Goal: Task Accomplishment & Management: Manage account settings

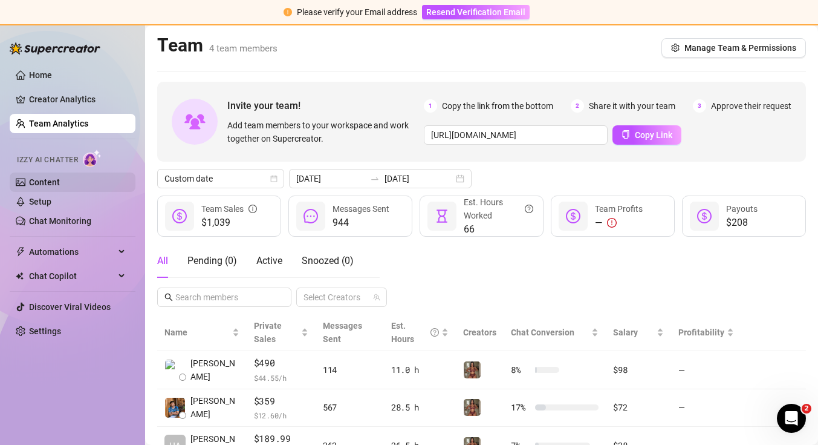
scroll to position [119, 0]
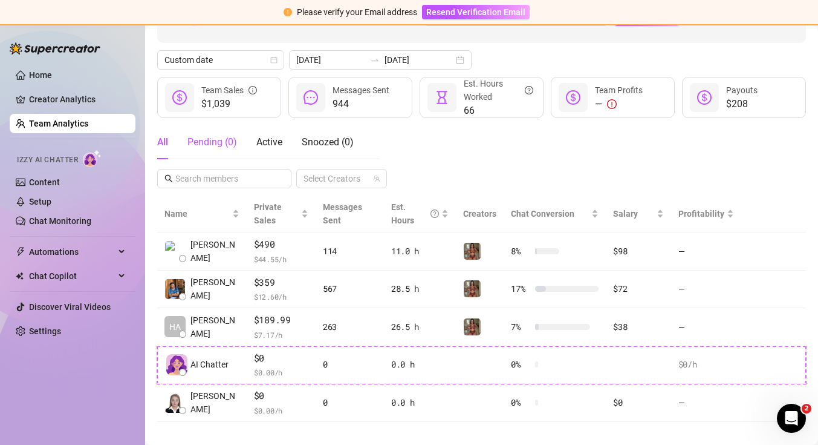
click at [220, 137] on div "Pending ( 0 )" at bounding box center [213, 142] width 50 height 15
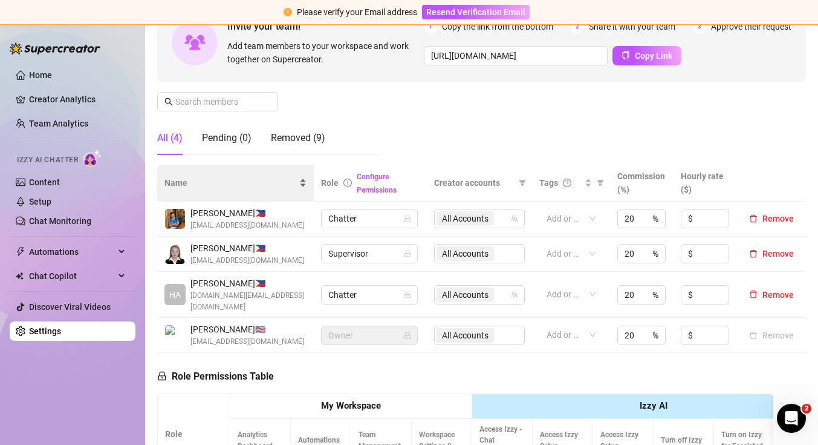
scroll to position [129, 0]
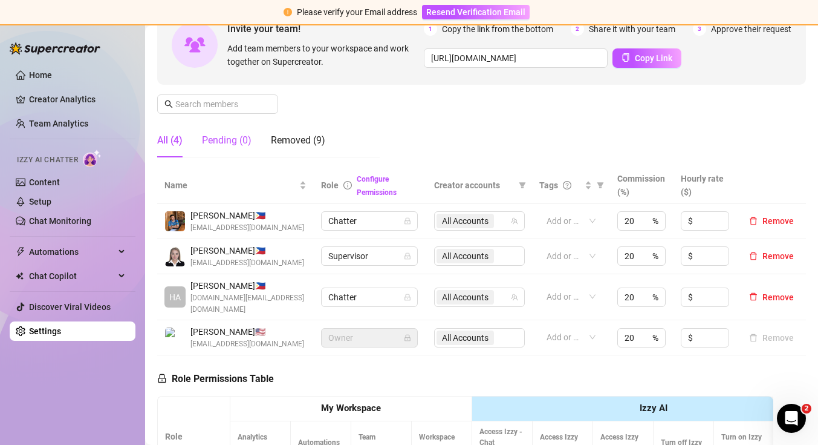
click at [243, 146] on div "Pending (0)" at bounding box center [227, 140] width 50 height 15
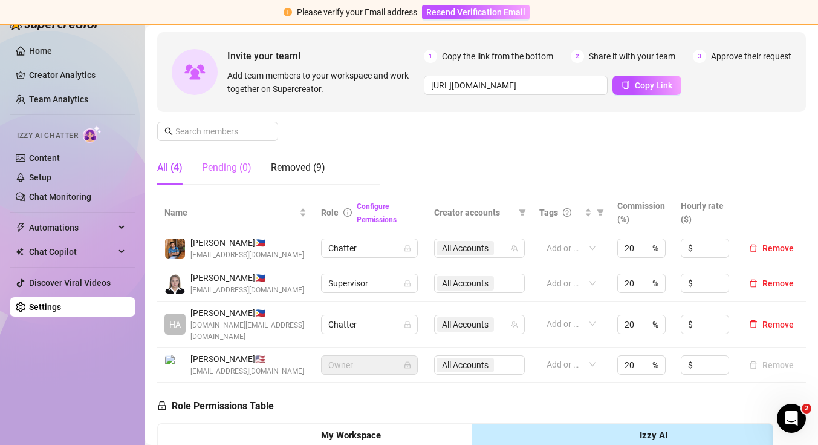
scroll to position [117, 0]
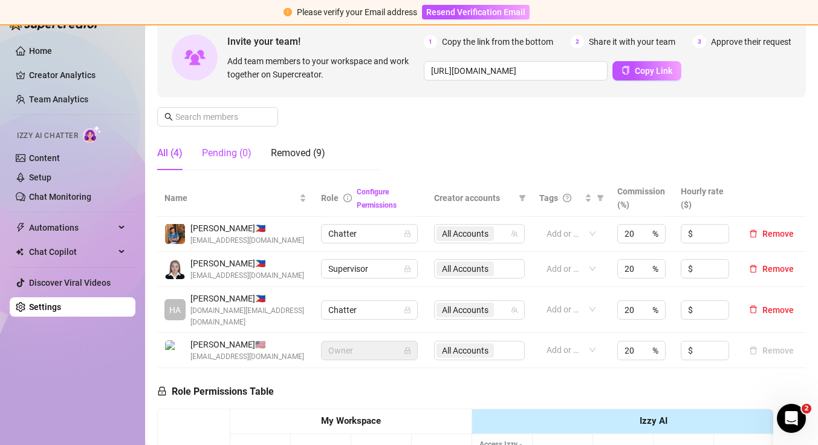
click at [224, 153] on div "Pending (0)" at bounding box center [227, 153] width 50 height 15
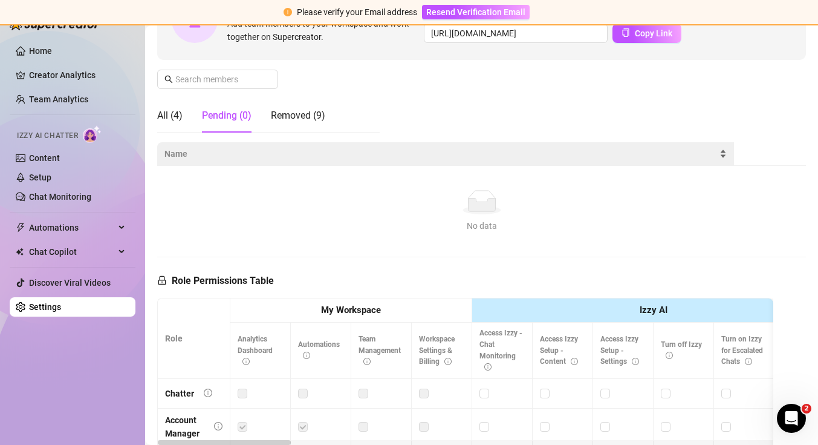
scroll to position [153, 0]
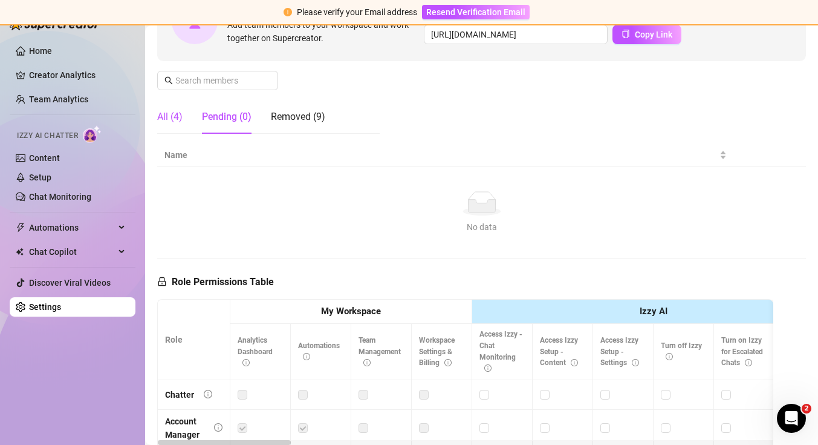
click at [177, 113] on div "All (4)" at bounding box center [169, 116] width 25 height 15
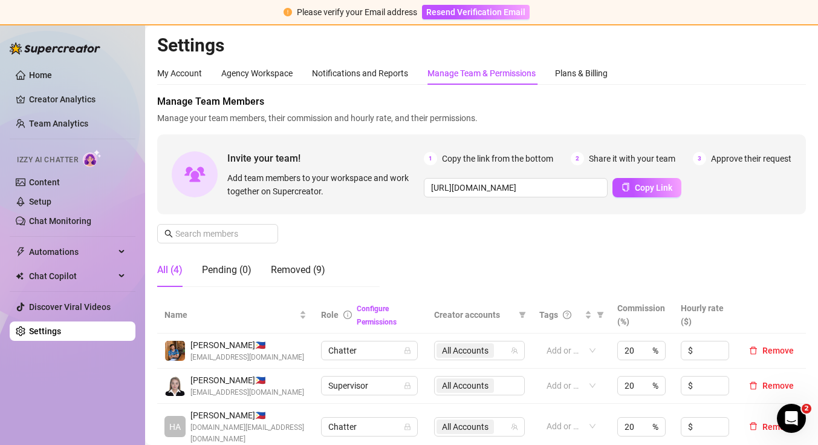
scroll to position [16, 0]
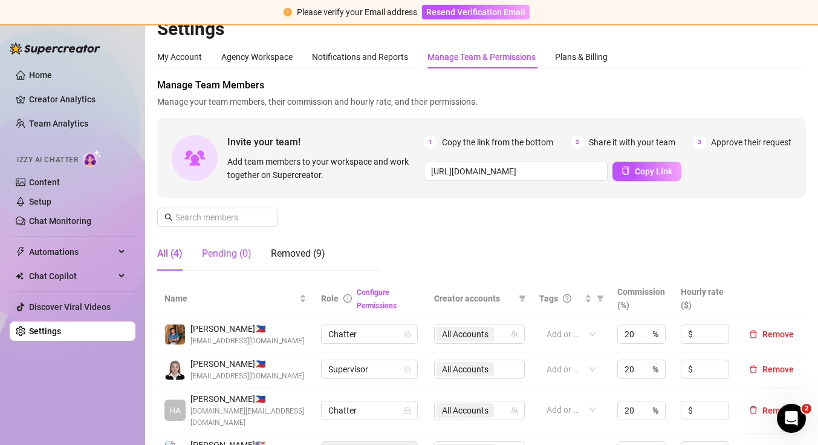
click at [218, 254] on div "Pending (0)" at bounding box center [227, 253] width 50 height 15
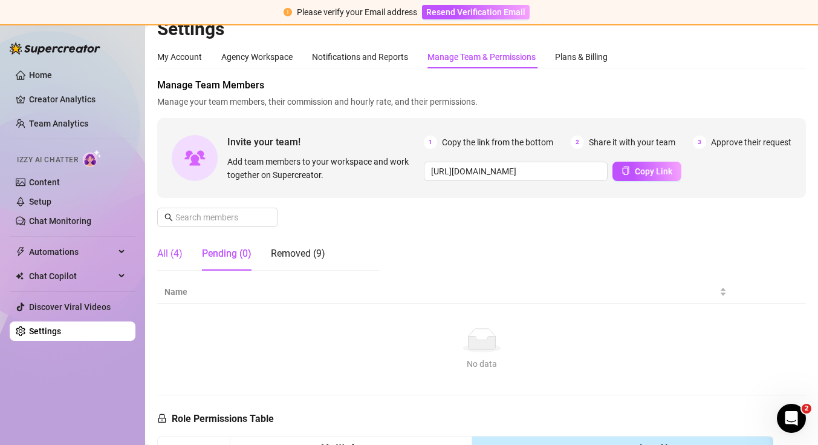
click at [177, 256] on div "All (4)" at bounding box center [169, 253] width 25 height 15
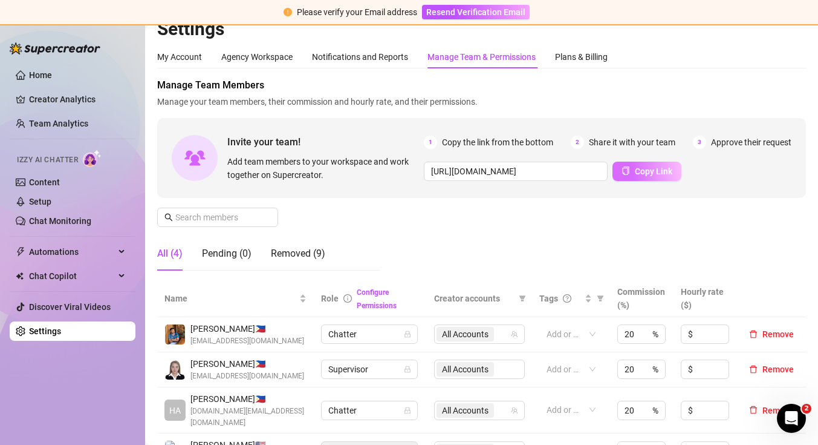
click at [653, 174] on span "Copy Link" at bounding box center [654, 171] width 38 height 10
